Goal: Task Accomplishment & Management: Manage account settings

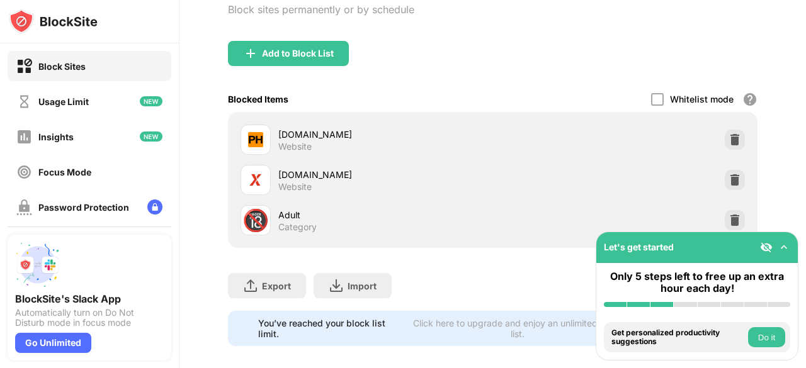
scroll to position [114, 0]
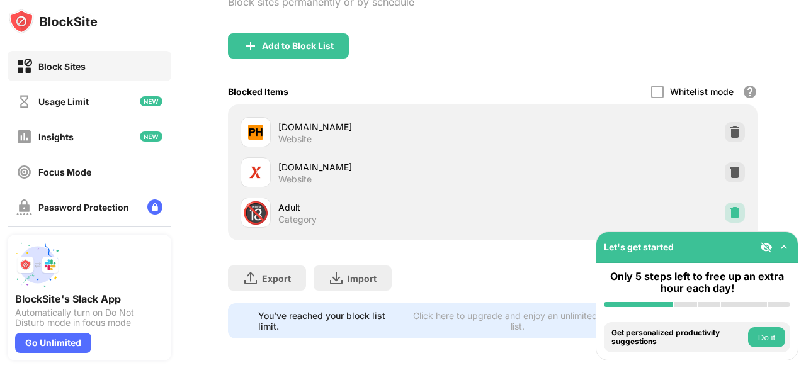
click at [733, 205] on div at bounding box center [735, 213] width 20 height 20
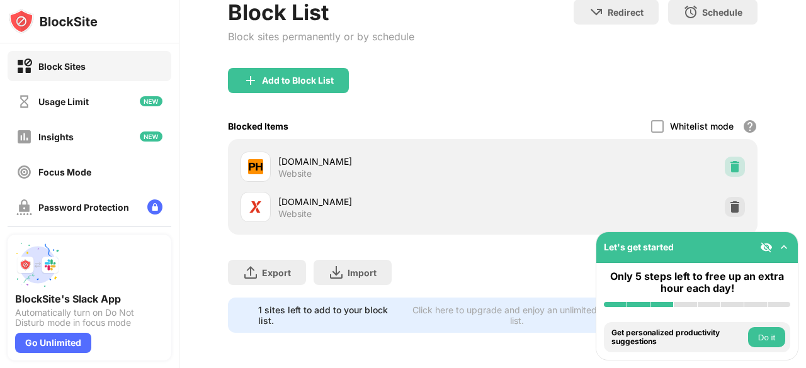
click at [728, 161] on img at bounding box center [734, 167] width 13 height 13
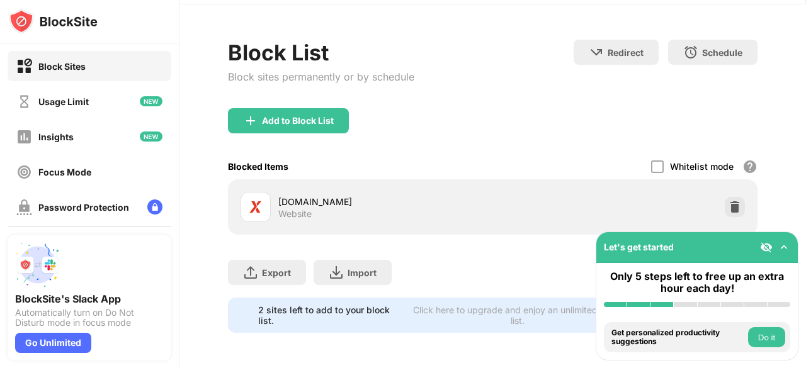
scroll to position [48, 0]
click at [307, 116] on div "Add to Block List" at bounding box center [288, 120] width 121 height 25
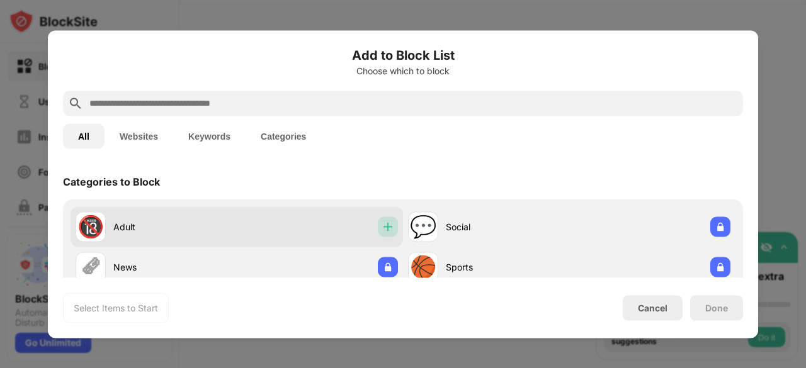
click at [381, 223] on img at bounding box center [387, 226] width 13 height 13
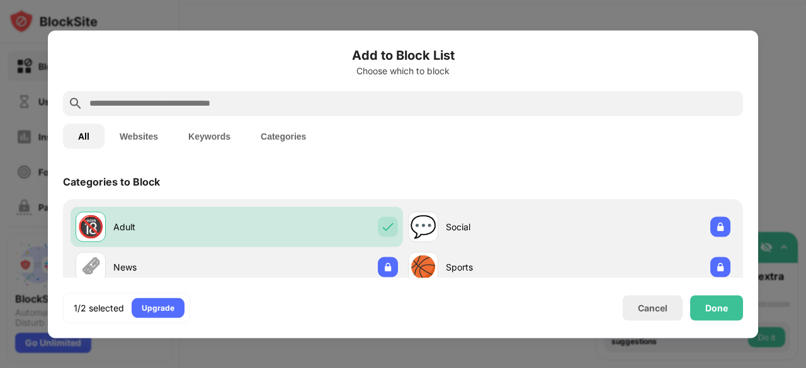
click at [280, 112] on div at bounding box center [403, 103] width 680 height 25
click at [277, 106] on input "**" at bounding box center [413, 103] width 650 height 15
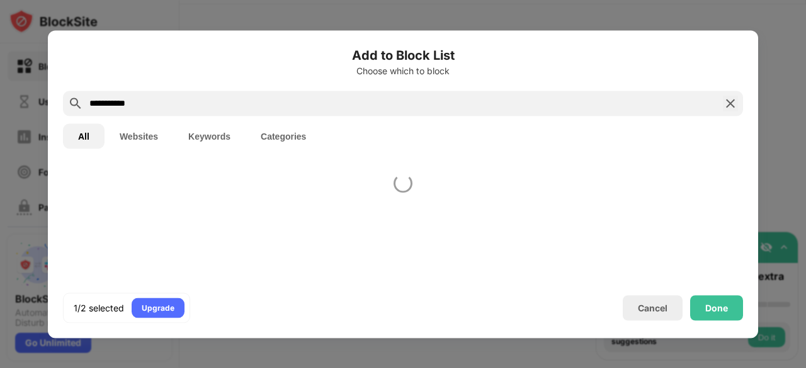
type input "**********"
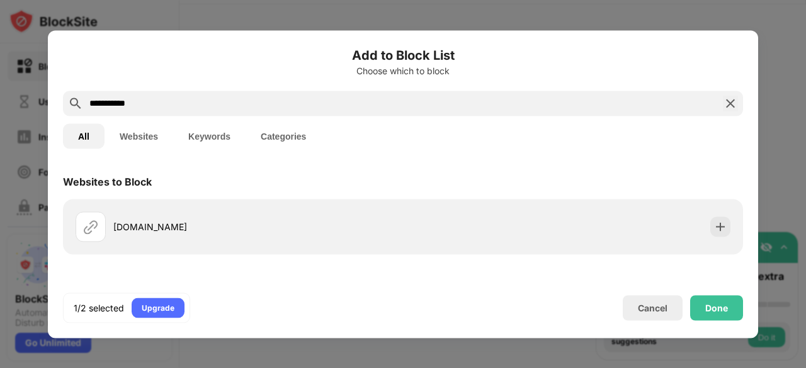
scroll to position [82, 0]
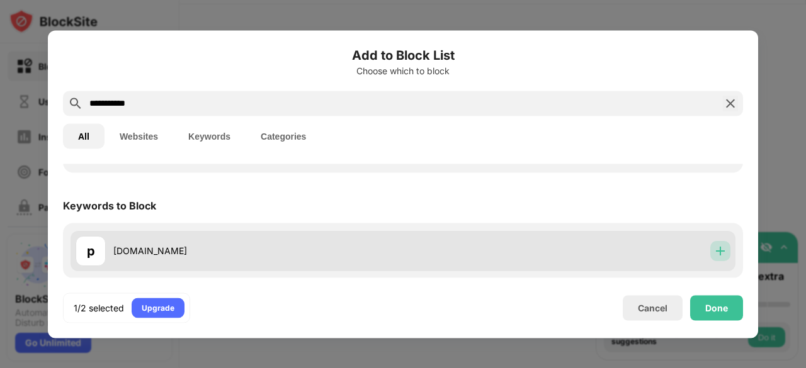
click at [710, 244] on div at bounding box center [720, 250] width 20 height 20
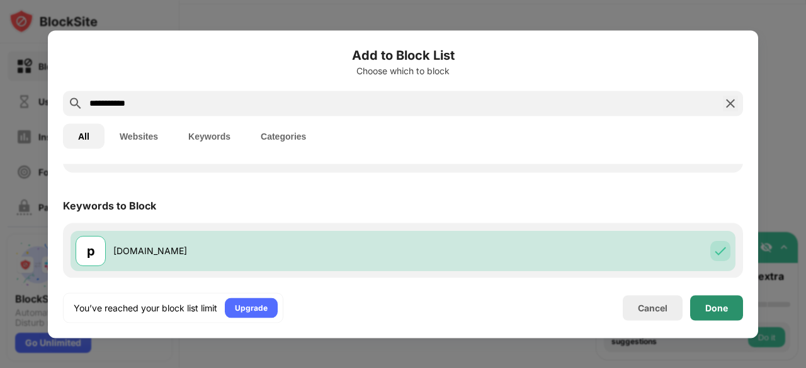
click at [731, 314] on div "Done" at bounding box center [716, 307] width 53 height 25
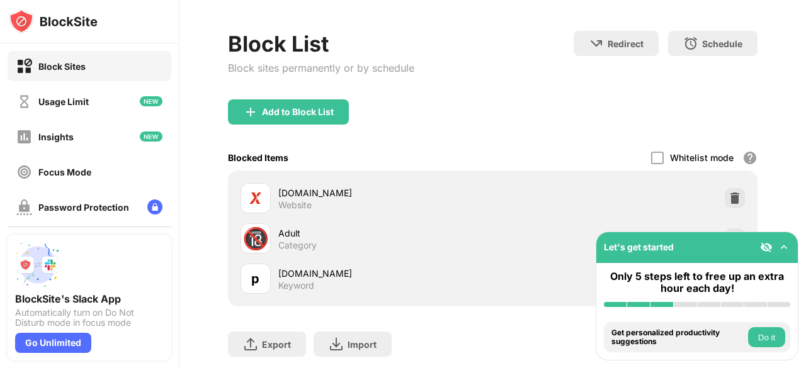
scroll to position [114, 0]
